Goal: Transaction & Acquisition: Purchase product/service

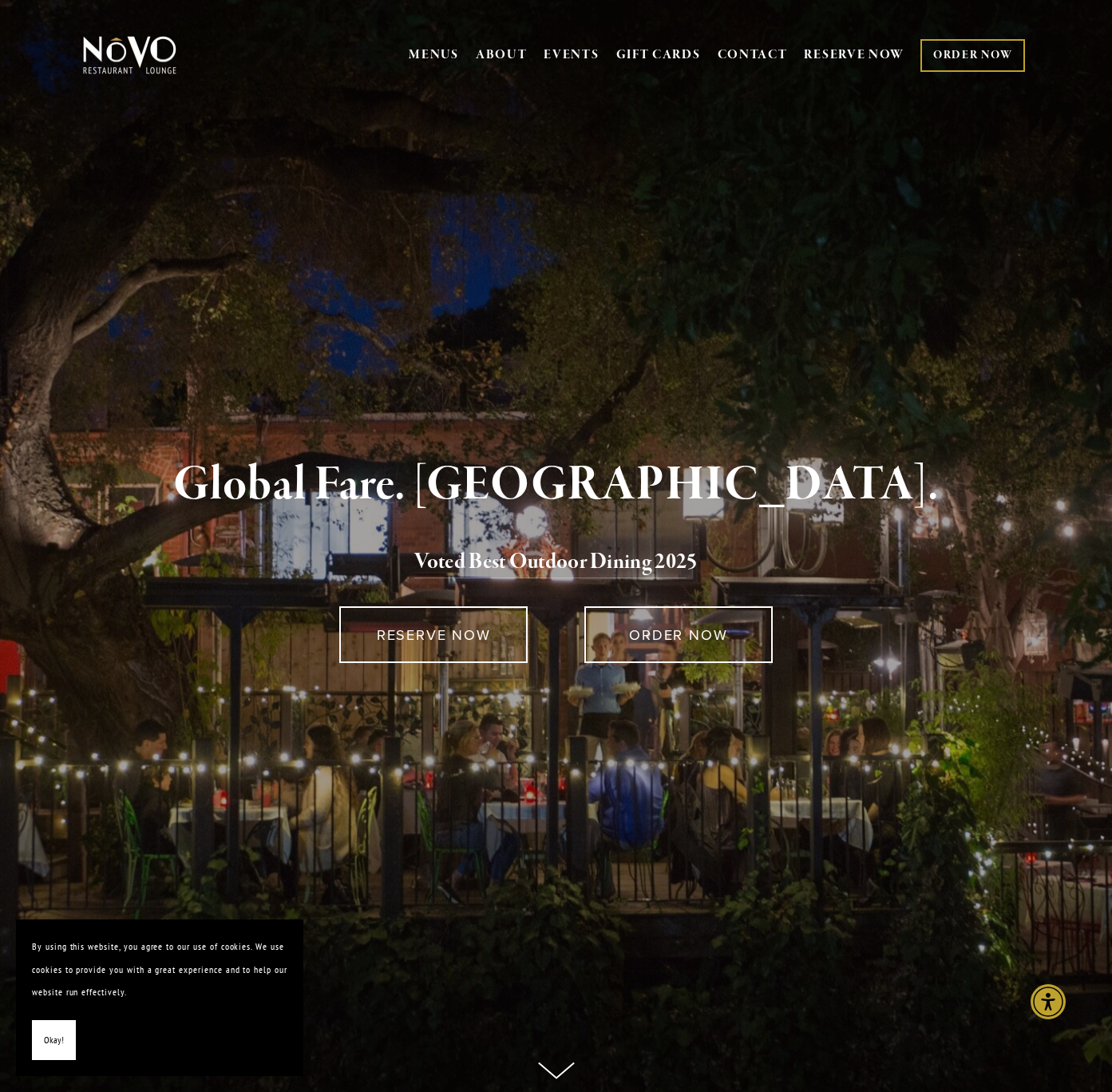
click at [977, 57] on link "ORDER NOW" at bounding box center [972, 55] width 105 height 33
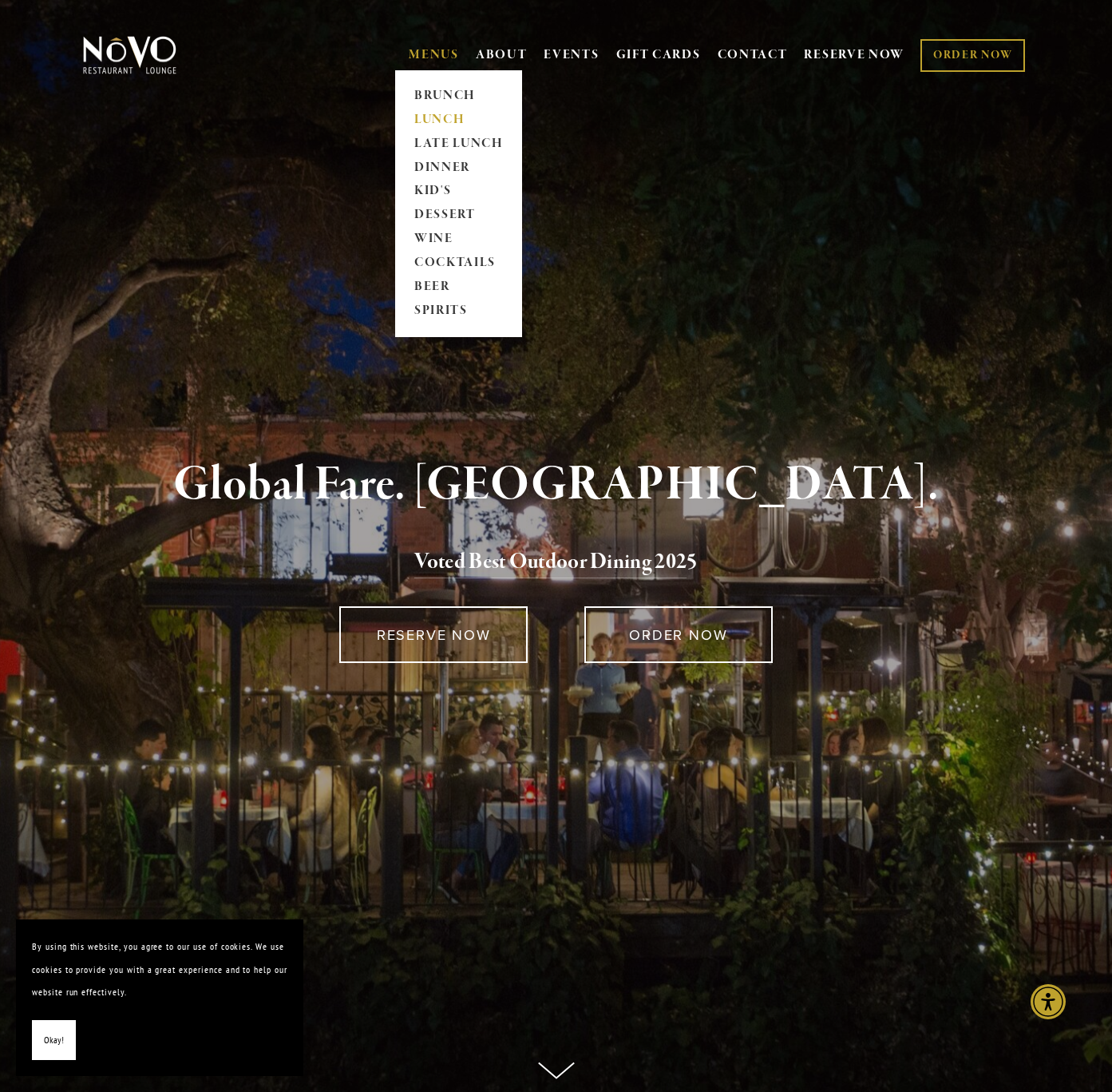
click at [428, 117] on link "LUNCH" at bounding box center [459, 120] width 100 height 24
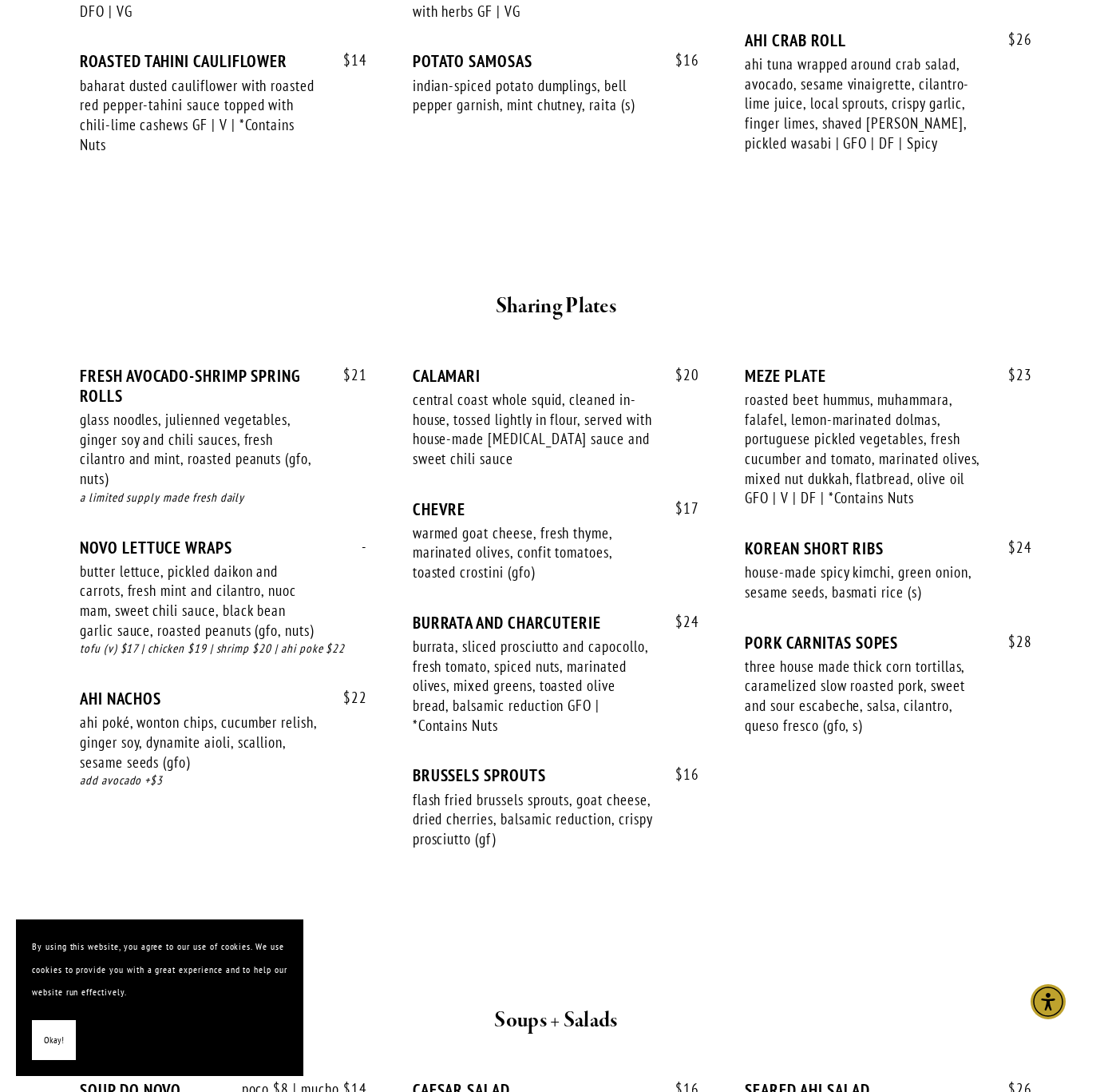
scroll to position [985, 0]
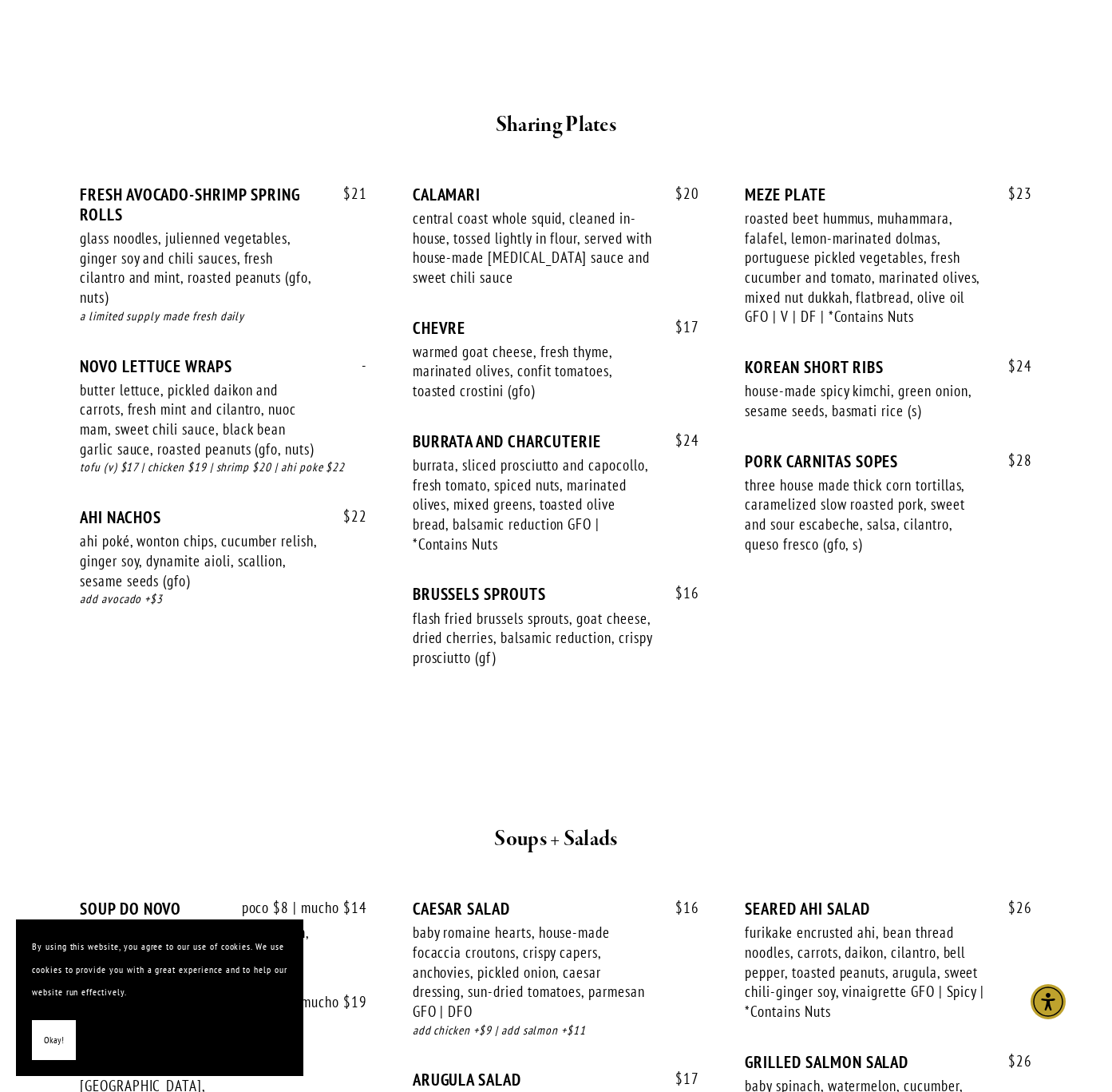
click at [54, 1048] on span "Okay!" at bounding box center [54, 1039] width 20 height 23
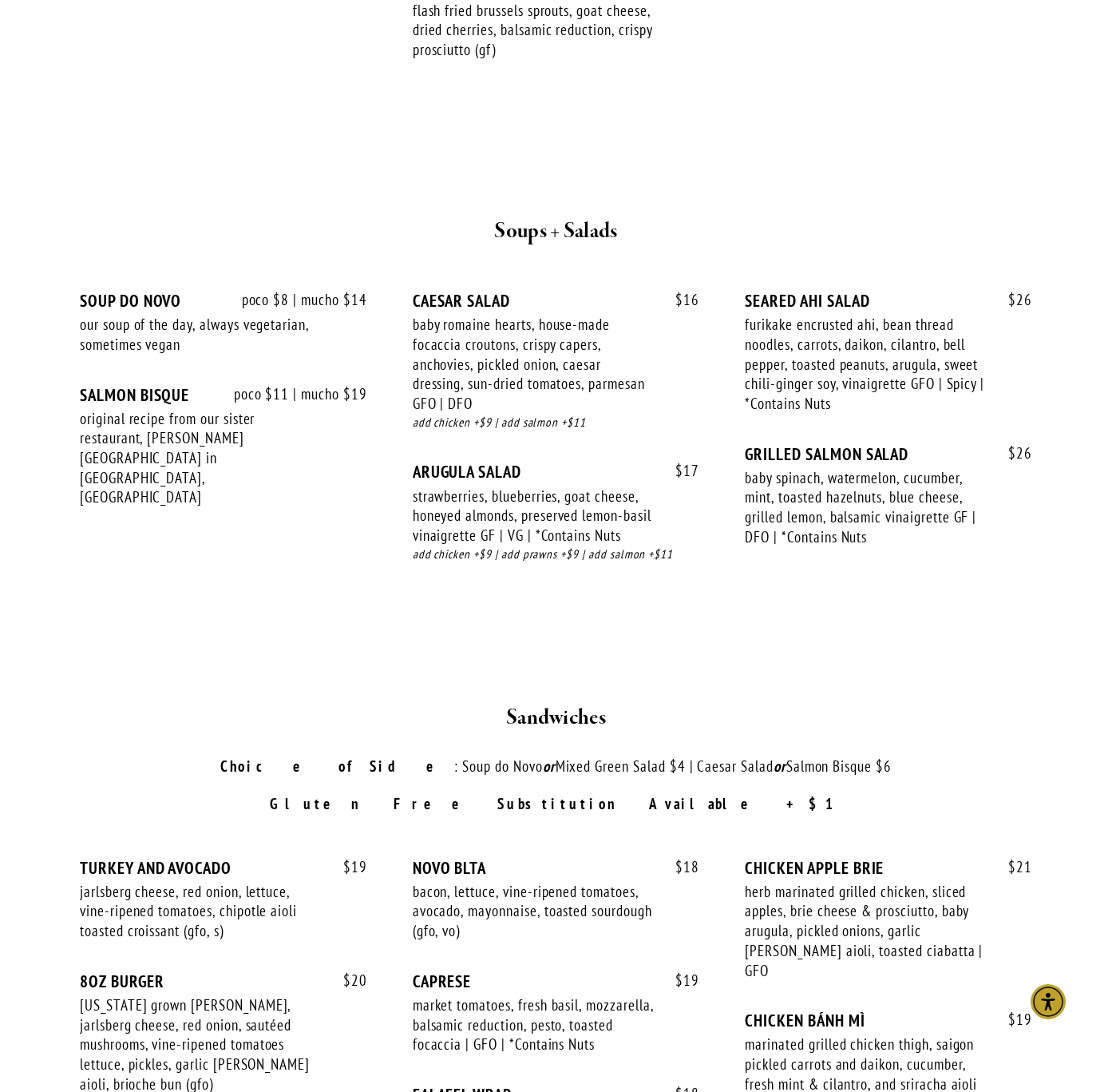
scroll to position [1601, 0]
